Goal: Information Seeking & Learning: Check status

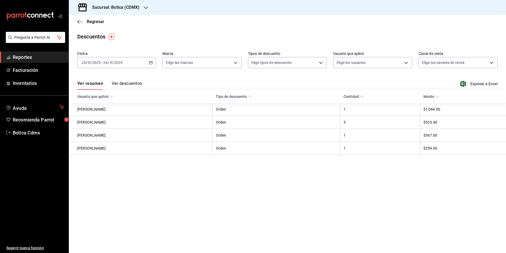
click at [34, 58] on span "Reportes" at bounding box center [39, 56] width 52 height 7
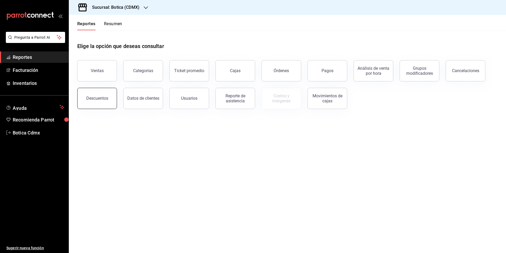
click at [100, 102] on button "Descuentos" at bounding box center [97, 98] width 40 height 21
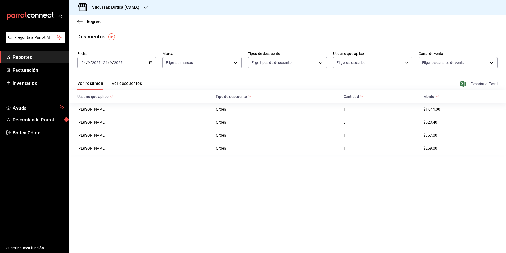
click at [478, 83] on span "Exportar a Excel" at bounding box center [480, 83] width 36 height 6
click at [148, 64] on div "[DATE] [DATE] - [DATE] [DATE]" at bounding box center [116, 62] width 79 height 11
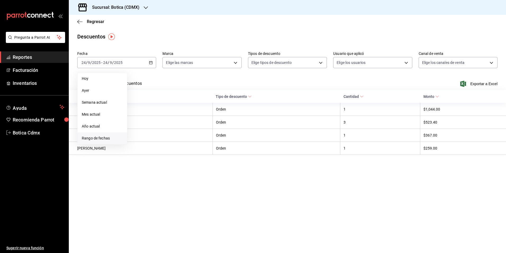
click at [93, 136] on span "Rango de fechas" at bounding box center [102, 138] width 41 height 6
click at [158, 132] on abbr "24" at bounding box center [156, 133] width 3 height 4
click at [166, 132] on abbr "25" at bounding box center [166, 133] width 3 height 4
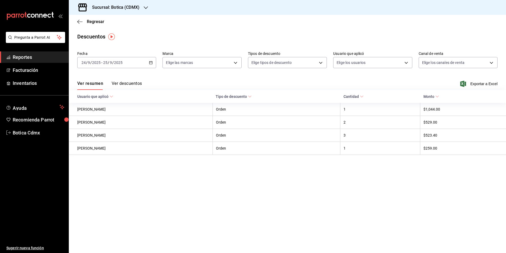
click at [130, 85] on button "Ver descuentos" at bounding box center [127, 85] width 30 height 9
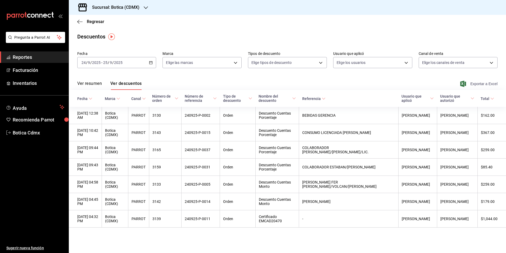
click at [479, 83] on span "Exportar a Excel" at bounding box center [480, 83] width 36 height 6
drag, startPoint x: 27, startPoint y: 55, endPoint x: 37, endPoint y: 55, distance: 9.8
click at [27, 55] on span "Reportes" at bounding box center [39, 56] width 52 height 7
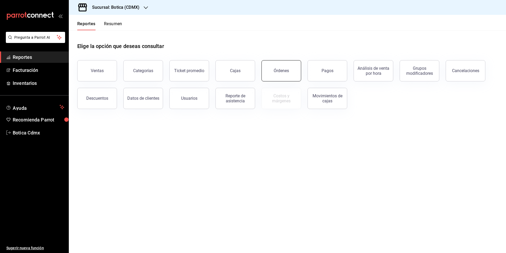
click at [278, 74] on button "Órdenes" at bounding box center [282, 70] width 40 height 21
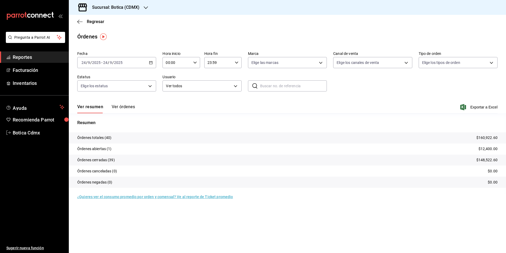
click at [30, 59] on span "Reportes" at bounding box center [39, 56] width 52 height 7
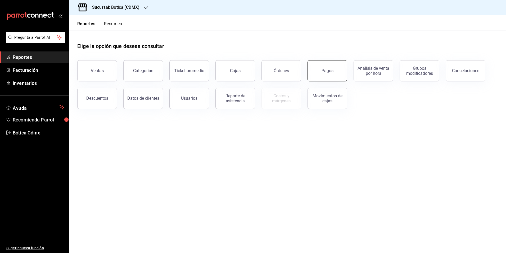
click at [319, 69] on button "Pagos" at bounding box center [328, 70] width 40 height 21
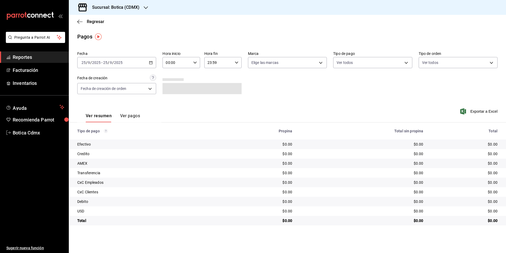
click at [150, 62] on \(Stroke\) "button" at bounding box center [151, 62] width 3 height 0
click at [97, 137] on span "Rango de fechas" at bounding box center [102, 138] width 41 height 6
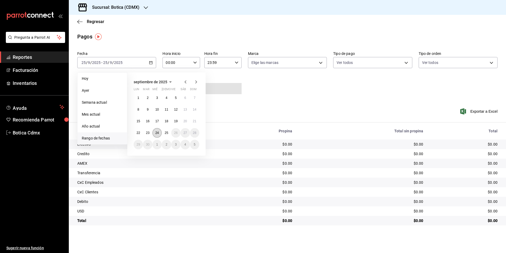
click at [158, 133] on abbr "24" at bounding box center [156, 133] width 3 height 4
click at [166, 133] on abbr "25" at bounding box center [166, 133] width 3 height 4
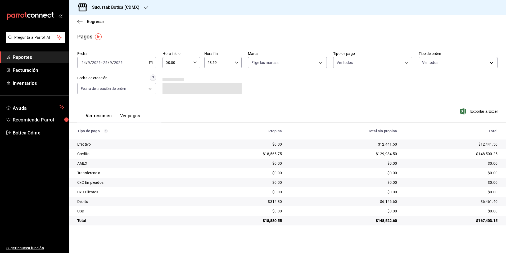
click at [194, 61] on icon "button" at bounding box center [195, 63] width 4 height 4
click at [172, 100] on span "02" at bounding box center [172, 101] width 10 height 4
type input "02:00"
click at [289, 91] on div at bounding box center [253, 126] width 506 height 253
click at [340, 142] on div "$12,441.50" at bounding box center [344, 143] width 107 height 5
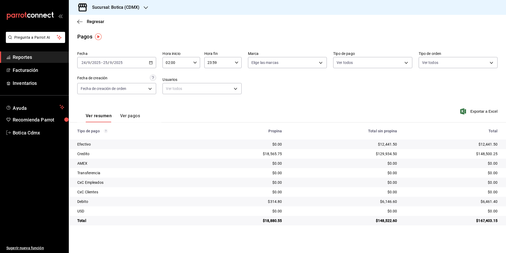
click at [366, 144] on div "$12,441.50" at bounding box center [344, 143] width 107 height 5
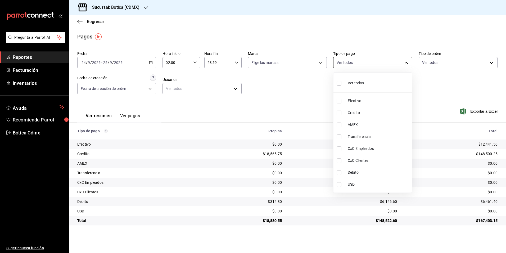
click at [405, 61] on body "Pregunta a Parrot AI Reportes Facturación Inventarios Ayuda Recomienda Parrot B…" at bounding box center [253, 126] width 506 height 253
click at [353, 114] on span "Credito" at bounding box center [379, 113] width 62 height 6
type input "b4da851e-66ec-43b1-8a0b-e545688a4eb6"
checkbox input "true"
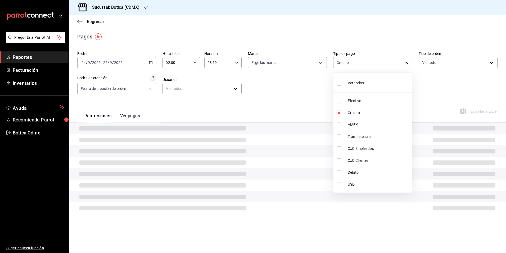
click at [352, 168] on li "Debito" at bounding box center [373, 172] width 78 height 12
type input "b4da851e-66ec-43b1-8a0b-e545688a4eb6,11579032-5cf0-46af-9956-e0058136143e"
checkbox input "true"
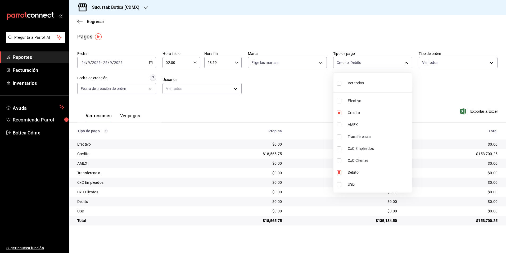
click at [298, 95] on div at bounding box center [253, 126] width 506 height 253
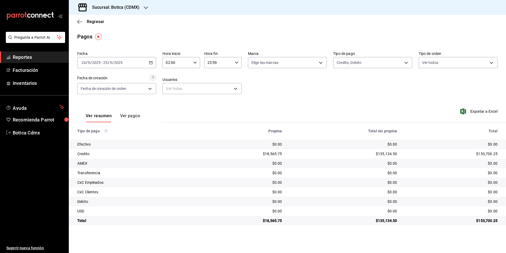
click at [195, 61] on icon "button" at bounding box center [195, 63] width 4 height 4
click at [169, 88] on span "03" at bounding box center [172, 89] width 10 height 4
type input "03:00"
click at [310, 104] on div at bounding box center [253, 126] width 506 height 253
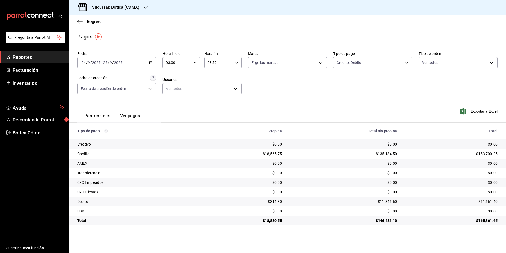
click at [24, 55] on span "Reportes" at bounding box center [39, 56] width 52 height 7
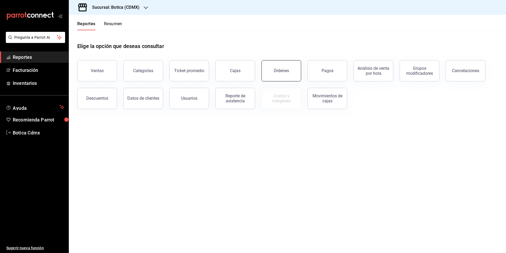
click at [277, 71] on div "Órdenes" at bounding box center [281, 70] width 15 height 5
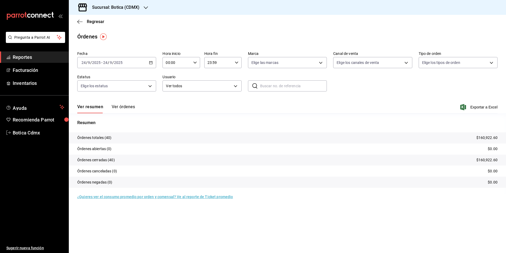
click at [32, 59] on span "Reportes" at bounding box center [39, 56] width 52 height 7
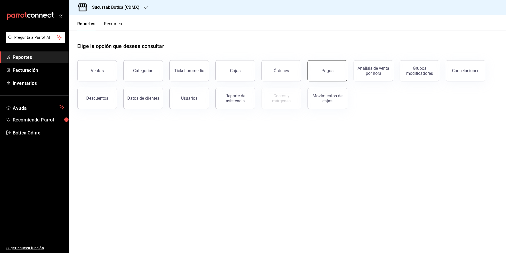
click at [333, 76] on button "Pagos" at bounding box center [328, 70] width 40 height 21
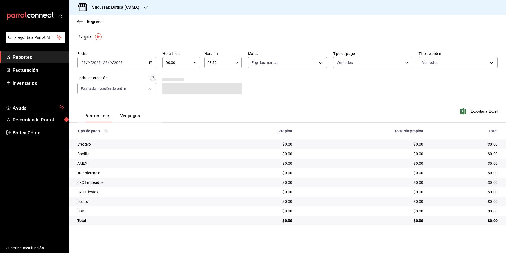
click at [152, 65] on div "[DATE] [DATE] - [DATE] [DATE]" at bounding box center [116, 62] width 79 height 11
click at [106, 138] on span "Rango de fechas" at bounding box center [102, 138] width 41 height 6
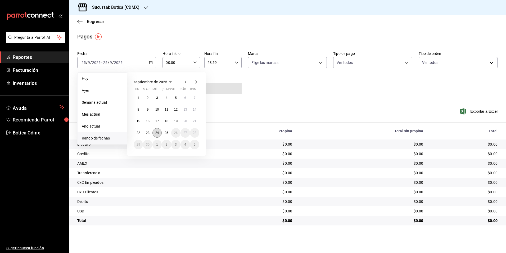
click at [158, 132] on abbr "24" at bounding box center [156, 133] width 3 height 4
click at [164, 131] on button "25" at bounding box center [166, 133] width 9 height 10
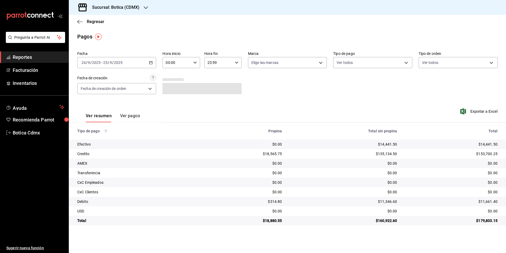
click at [197, 61] on div "00:00 Hora inicio" at bounding box center [181, 62] width 37 height 11
click at [169, 100] on span "02" at bounding box center [172, 101] width 10 height 4
type input "02:00"
click at [290, 100] on div at bounding box center [253, 126] width 506 height 253
click at [408, 59] on body "Pregunta a Parrot AI Reportes Facturación Inventarios Ayuda Recomienda Parrot B…" at bounding box center [253, 126] width 506 height 253
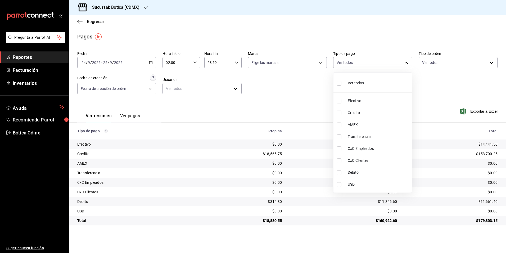
click at [347, 111] on li "Credito" at bounding box center [373, 113] width 78 height 12
type input "b4da851e-66ec-43b1-8a0b-e545688a4eb6"
checkbox input "true"
click at [347, 173] on li "Debito" at bounding box center [373, 172] width 78 height 12
type input "b4da851e-66ec-43b1-8a0b-e545688a4eb6,11579032-5cf0-46af-9956-e0058136143e"
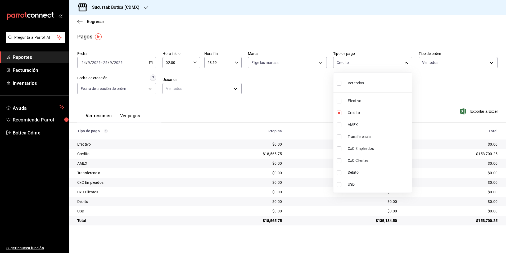
checkbox input "true"
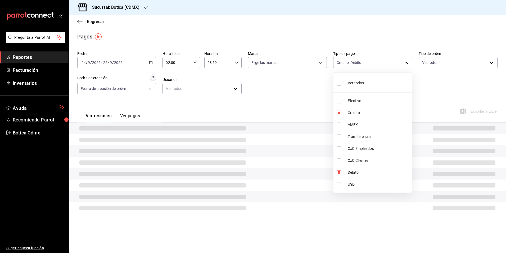
click at [300, 101] on div at bounding box center [253, 126] width 506 height 253
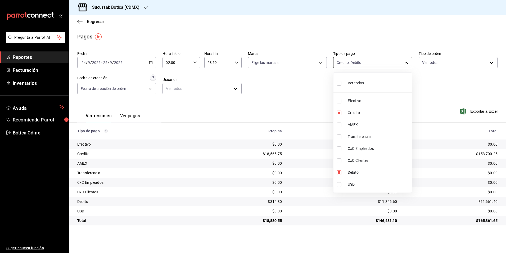
click at [406, 61] on body "Pregunta a Parrot AI Reportes Facturación Inventarios Ayuda Recomienda Parrot B…" at bounding box center [253, 126] width 506 height 253
click at [353, 79] on div "Ver todos" at bounding box center [350, 82] width 27 height 11
type input "e1ca0108-3f33-4c0f-ad57-d68d77d83aa1,b4da851e-66ec-43b1-8a0b-e545688a4eb6,dd363…"
checkbox input "true"
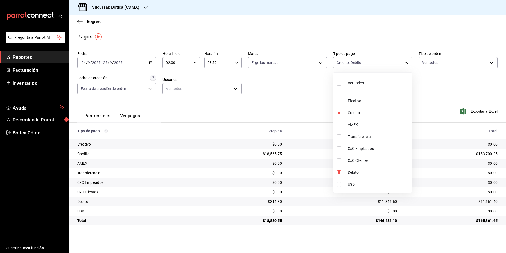
checkbox input "true"
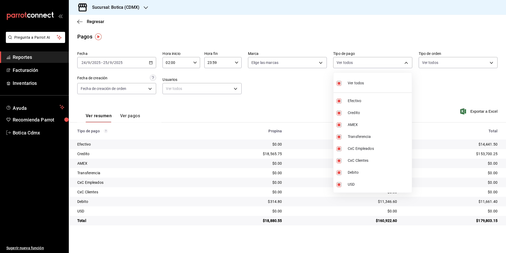
click at [284, 89] on div at bounding box center [253, 126] width 506 height 253
